Goal: Information Seeking & Learning: Learn about a topic

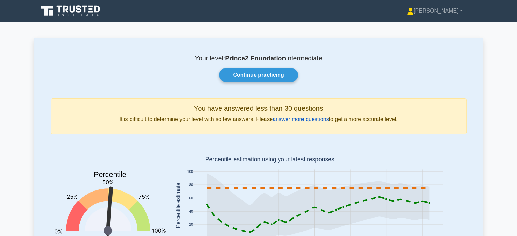
click at [309, 116] on link "answer more questions" at bounding box center [301, 119] width 56 height 6
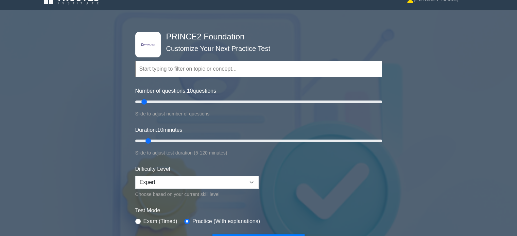
scroll to position [40, 0]
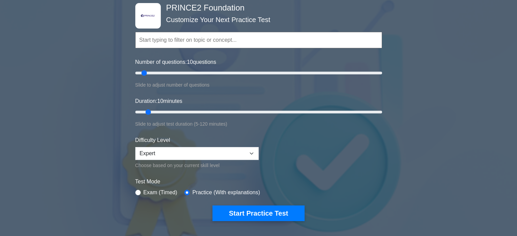
click at [196, 40] on input "text" at bounding box center [258, 40] width 247 height 16
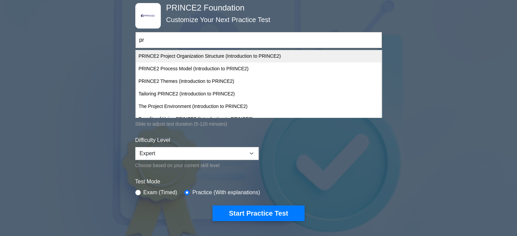
scroll to position [102, 0]
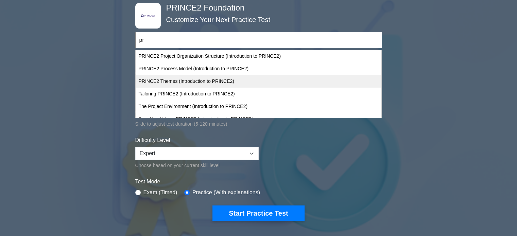
click at [267, 81] on div "PRINCE2 Themes (Introduction to PRINCE2)" at bounding box center [258, 81] width 245 height 13
type input "PRINCE2 Themes (Introduction to PRINCE2)"
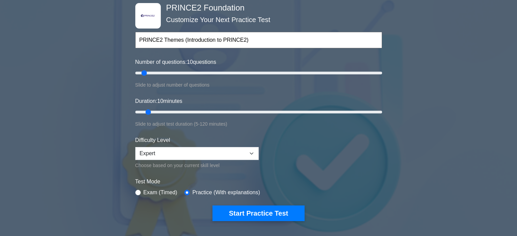
click at [226, 47] on input "PRINCE2 Themes (Introduction to PRINCE2)" at bounding box center [258, 40] width 247 height 16
click at [262, 34] on input "PRINCE2 Themes (Introduction to PRINCE2)" at bounding box center [258, 40] width 247 height 16
drag, startPoint x: 261, startPoint y: 39, endPoint x: 103, endPoint y: 35, distance: 158.2
click at [103, 35] on div ".st0{fill-rule:evenodd;clip-rule:evenodd;fill:#000041;} .st1{fill-rule:evenodd;…" at bounding box center [258, 112] width 517 height 251
click at [192, 54] on form "Topics Introduction to PRINCE2 PRINCE2 Principles Organization Theme Business C…" at bounding box center [258, 116] width 247 height 210
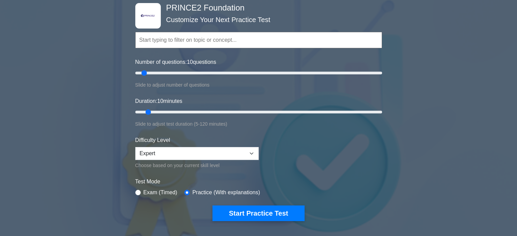
click at [174, 43] on input "text" at bounding box center [258, 40] width 247 height 16
type input "p"
type input "r"
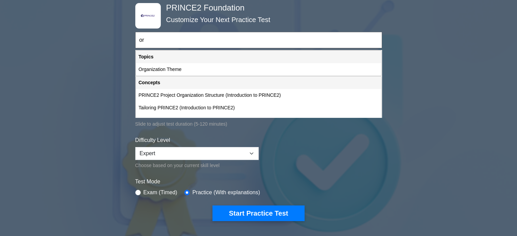
type input "o"
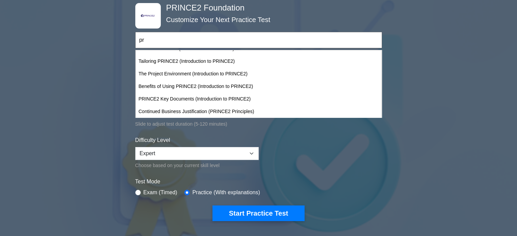
scroll to position [137, 0]
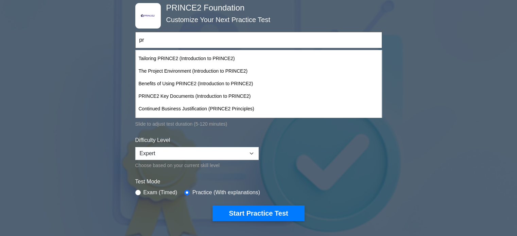
type input "pr"
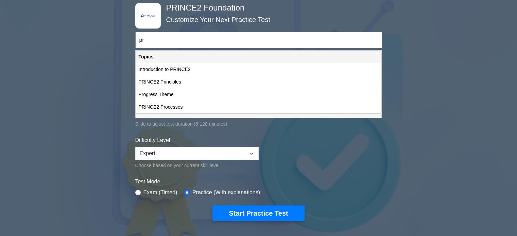
scroll to position [0, 0]
click at [343, 123] on div "Slide to adjust test duration (5-120 minutes)" at bounding box center [258, 124] width 247 height 8
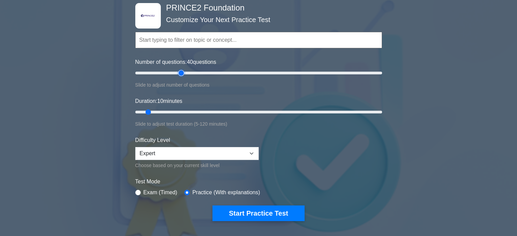
type input "40"
click at [181, 74] on input "Number of questions: 40 questions" at bounding box center [258, 73] width 247 height 8
type input "15"
click at [162, 114] on input "Duration: 15 minutes" at bounding box center [258, 112] width 247 height 8
click at [165, 74] on input "Number of questions: 25 questions" at bounding box center [258, 73] width 247 height 8
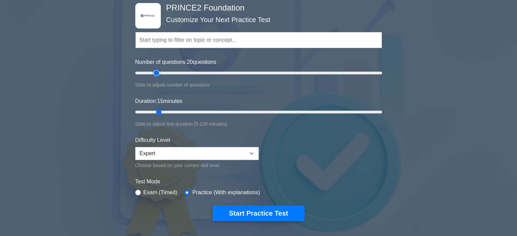
drag, startPoint x: 165, startPoint y: 74, endPoint x: 159, endPoint y: 72, distance: 5.9
type input "20"
click at [159, 72] on input "Number of questions: 20 questions" at bounding box center [258, 73] width 247 height 8
click at [228, 155] on select "Beginner Intermediate Expert" at bounding box center [196, 153] width 123 height 13
click at [135, 147] on select "Beginner Intermediate Expert" at bounding box center [196, 153] width 123 height 13
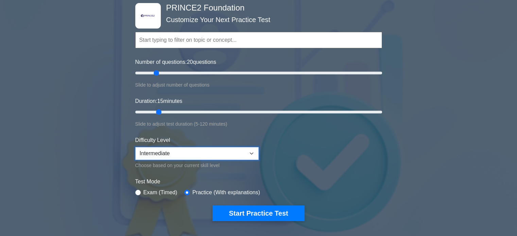
click at [201, 153] on select "Beginner Intermediate Expert" at bounding box center [196, 153] width 123 height 13
select select "expert"
click at [135, 147] on select "Beginner Intermediate Expert" at bounding box center [196, 153] width 123 height 13
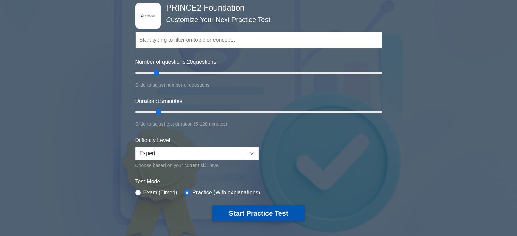
click at [257, 210] on button "Start Practice Test" at bounding box center [259, 214] width 92 height 16
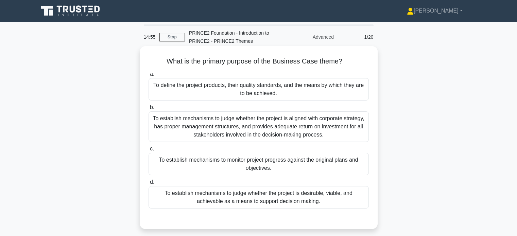
click at [317, 198] on div "To establish mechanisms to judge whether the project is desirable, viable, and …" at bounding box center [259, 197] width 220 height 22
click at [149, 185] on input "d. To establish mechanisms to judge whether the project is desirable, viable, a…" at bounding box center [149, 182] width 0 height 4
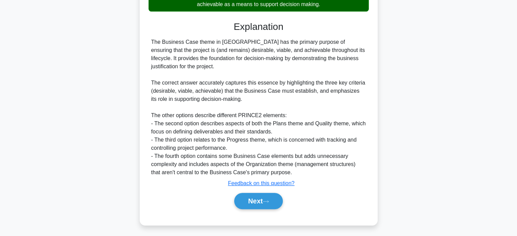
scroll to position [199, 0]
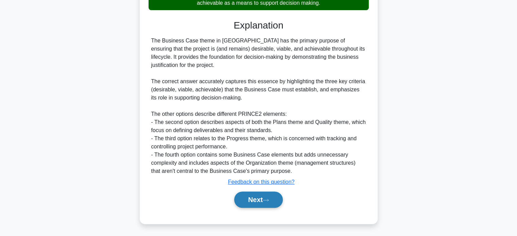
click at [268, 199] on icon at bounding box center [266, 201] width 6 height 4
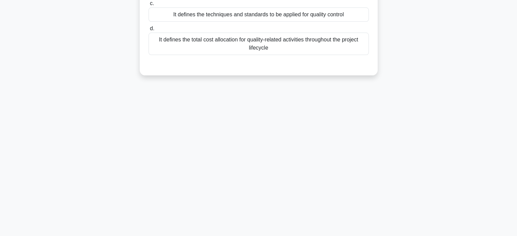
scroll to position [0, 0]
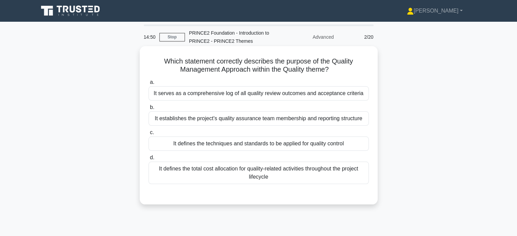
click at [168, 61] on h5 "Which statement correctly describes the purpose of the Quality Management Appro…" at bounding box center [259, 65] width 222 height 17
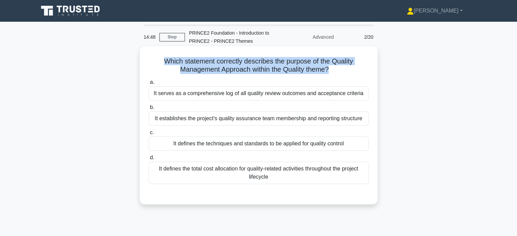
drag, startPoint x: 168, startPoint y: 61, endPoint x: 336, endPoint y: 71, distance: 168.3
click at [336, 71] on h5 "Which statement correctly describes the purpose of the Quality Management Appro…" at bounding box center [259, 65] width 222 height 17
click at [336, 71] on icon ".spinner_0XTQ{transform-origin:center;animation:spinner_y6GP .75s linear infini…" at bounding box center [333, 70] width 8 height 8
drag, startPoint x: 336, startPoint y: 71, endPoint x: 175, endPoint y: 58, distance: 161.0
click at [175, 58] on h5 "Which statement correctly describes the purpose of the Quality Management Appro…" at bounding box center [259, 65] width 222 height 17
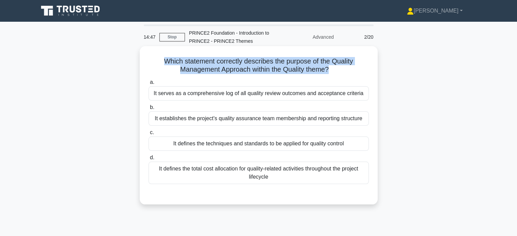
click at [175, 58] on h5 "Which statement correctly describes the purpose of the Quality Management Appro…" at bounding box center [259, 65] width 222 height 17
drag, startPoint x: 175, startPoint y: 58, endPoint x: 343, endPoint y: 69, distance: 168.3
click at [343, 69] on h5 "Which statement correctly describes the purpose of the Quality Management Appro…" at bounding box center [259, 65] width 222 height 17
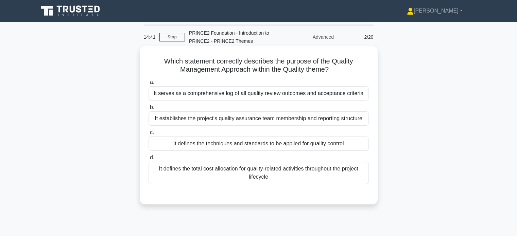
click at [275, 142] on div "It defines the techniques and standards to be applied for quality control" at bounding box center [259, 144] width 220 height 14
click at [149, 135] on input "c. It defines the techniques and standards to be applied for quality control" at bounding box center [149, 133] width 0 height 4
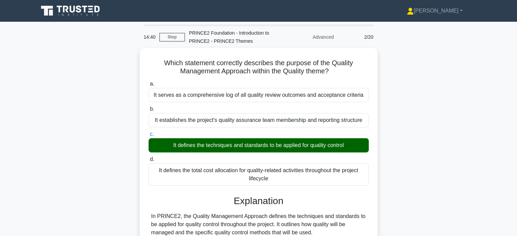
scroll to position [153, 0]
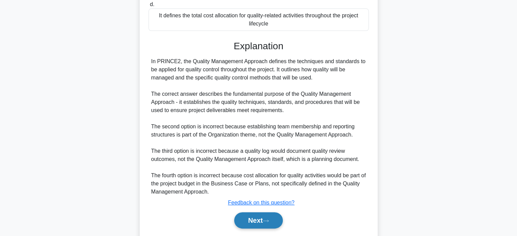
click at [247, 227] on button "Next" at bounding box center [258, 221] width 49 height 16
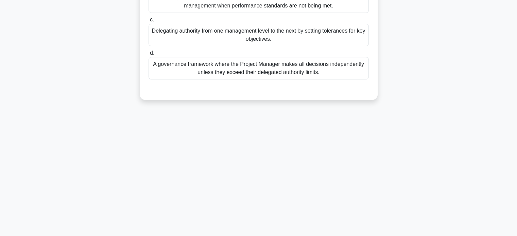
scroll to position [0, 0]
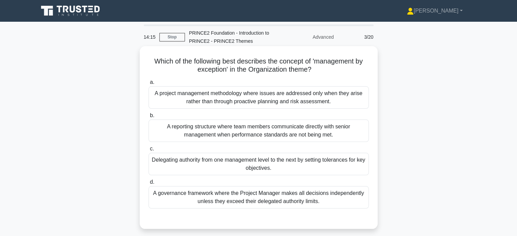
click at [337, 166] on div "Delegating authority from one management level to the next by setting tolerance…" at bounding box center [259, 164] width 220 height 22
click at [149, 151] on input "c. Delegating authority from one management level to the next by setting tolera…" at bounding box center [149, 149] width 0 height 4
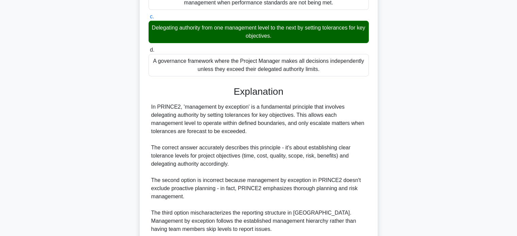
scroll to position [223, 0]
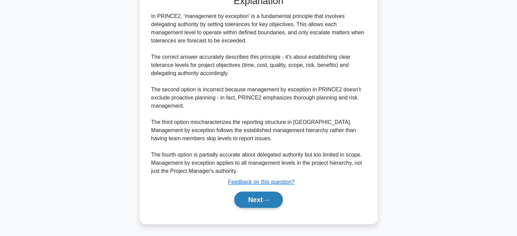
click at [269, 200] on icon at bounding box center [266, 201] width 6 height 4
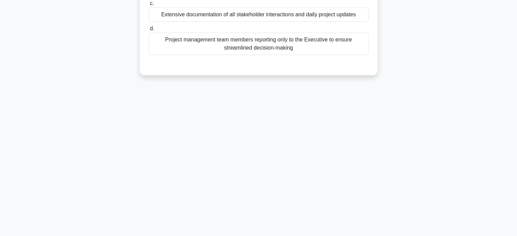
scroll to position [0, 0]
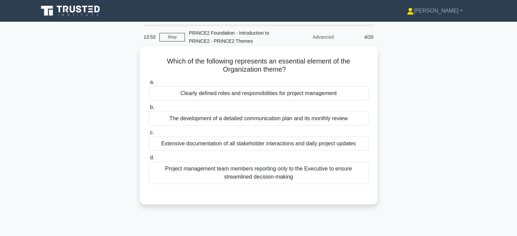
click at [317, 94] on div "Clearly defined roles and responsibilities for project management" at bounding box center [259, 93] width 220 height 14
click at [149, 85] on input "a. Clearly defined roles and responsibilities for project management" at bounding box center [149, 82] width 0 height 4
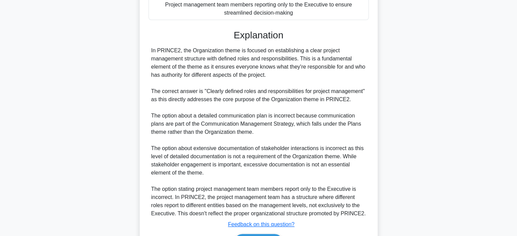
scroll to position [207, 0]
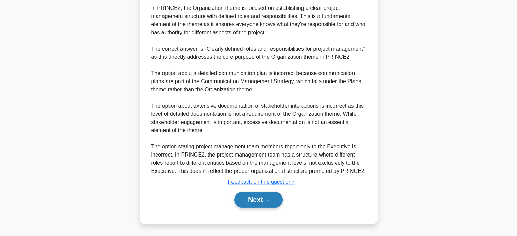
click at [269, 202] on button "Next" at bounding box center [258, 200] width 49 height 16
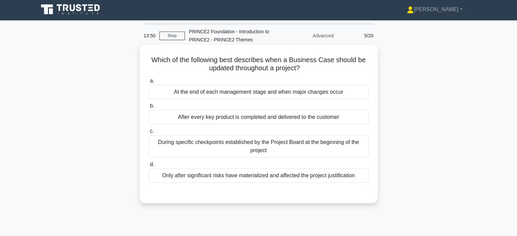
scroll to position [0, 0]
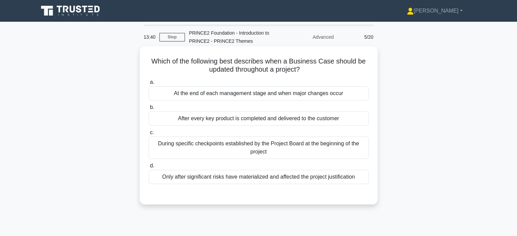
click at [335, 98] on div "At the end of each management stage and when major changes occur" at bounding box center [259, 93] width 220 height 14
click at [149, 85] on input "a. At the end of each management stage and when major changes occur" at bounding box center [149, 82] width 0 height 4
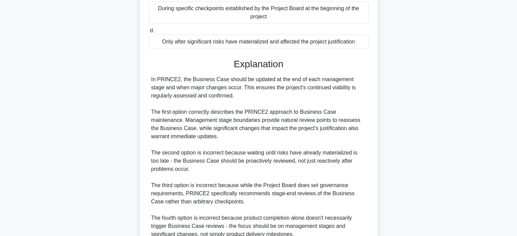
scroll to position [199, 0]
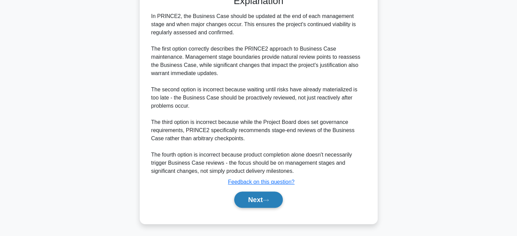
click at [252, 202] on button "Next" at bounding box center [258, 200] width 49 height 16
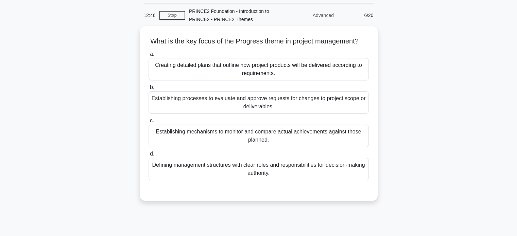
scroll to position [21, 0]
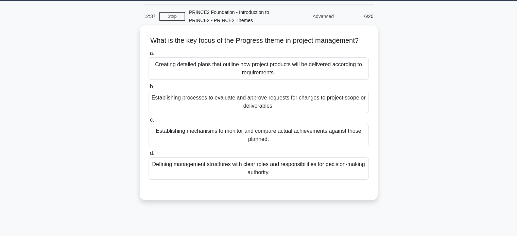
click at [323, 143] on div "Establishing mechanisms to monitor and compare actual achievements against thos…" at bounding box center [259, 135] width 220 height 22
click at [149, 122] on input "c. Establishing mechanisms to monitor and compare actual achievements against t…" at bounding box center [149, 120] width 0 height 4
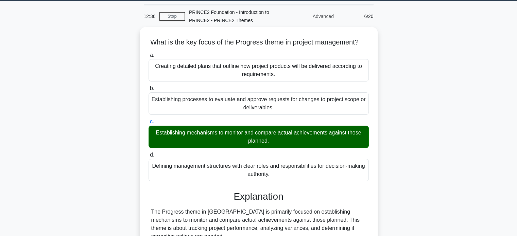
scroll to position [158, 0]
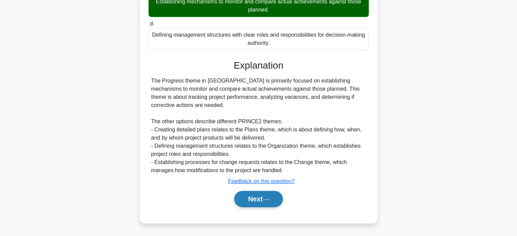
click at [264, 199] on button "Next" at bounding box center [258, 199] width 49 height 16
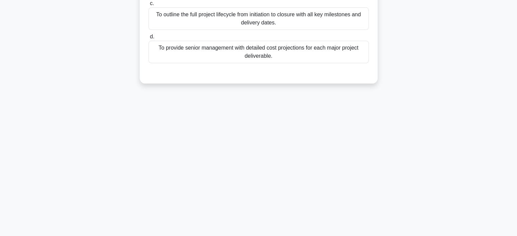
scroll to position [0, 0]
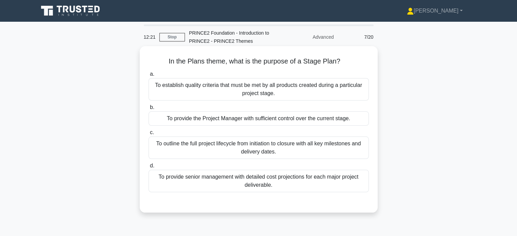
click at [359, 147] on div "To outline the full project lifecycle from initiation to closure with all key m…" at bounding box center [259, 148] width 220 height 22
click at [149, 135] on input "c. To outline the full project lifecycle from initiation to closure with all ke…" at bounding box center [149, 133] width 0 height 4
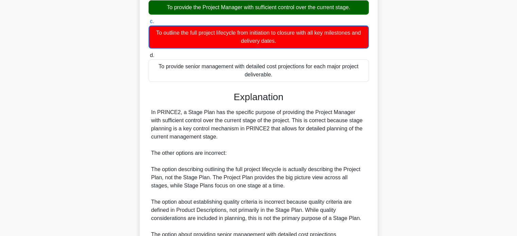
scroll to position [199, 0]
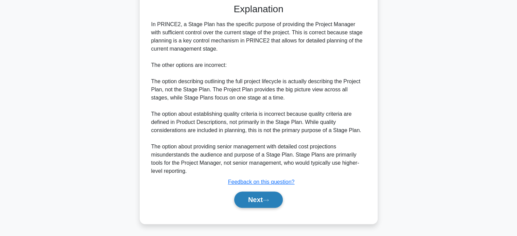
click at [276, 192] on button "Next" at bounding box center [258, 200] width 49 height 16
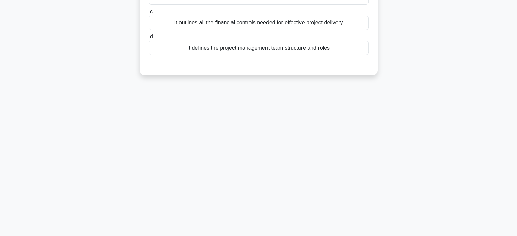
scroll to position [0, 0]
